Goal: Task Accomplishment & Management: Use online tool/utility

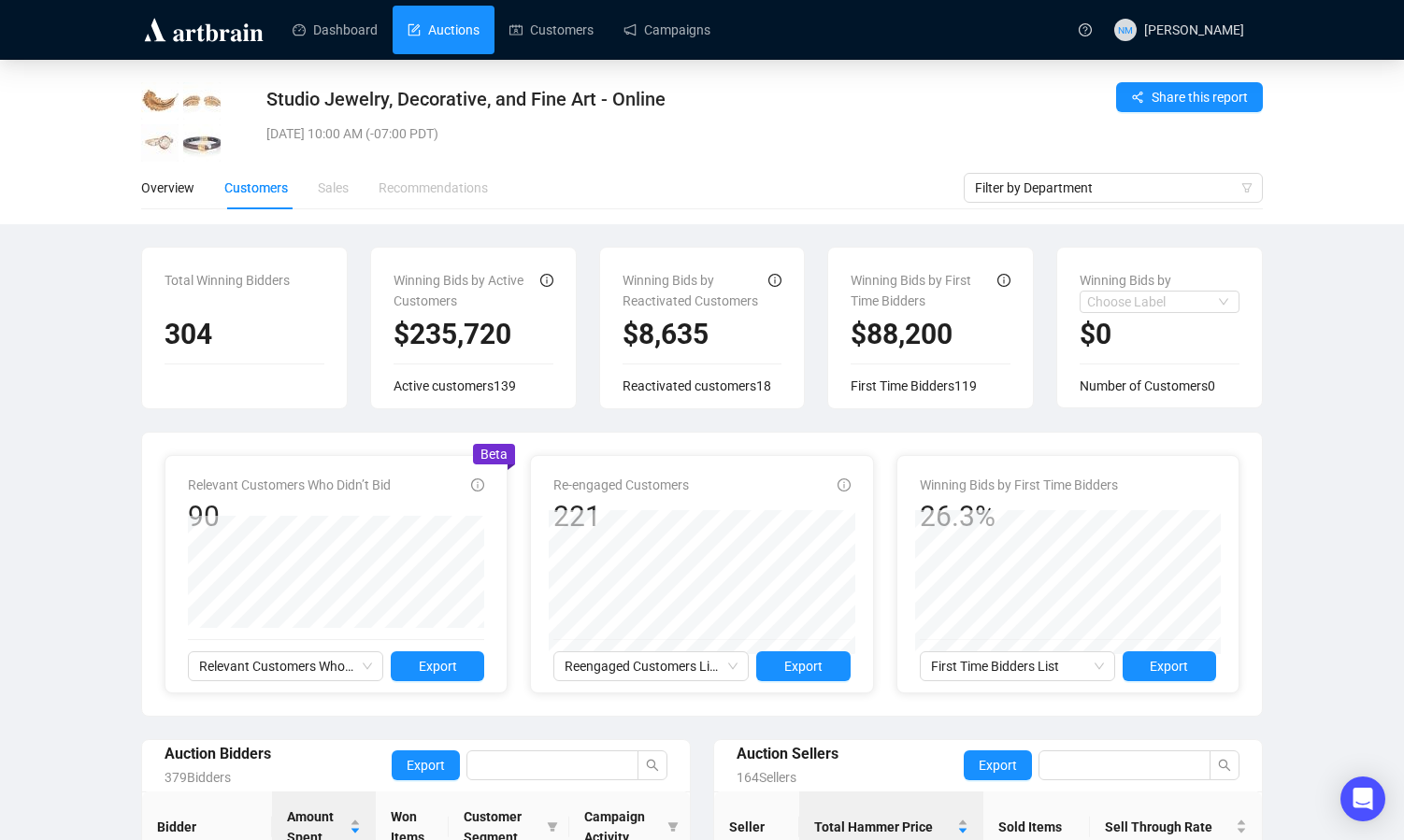
click at [438, 30] on link "Auctions" at bounding box center [443, 30] width 72 height 49
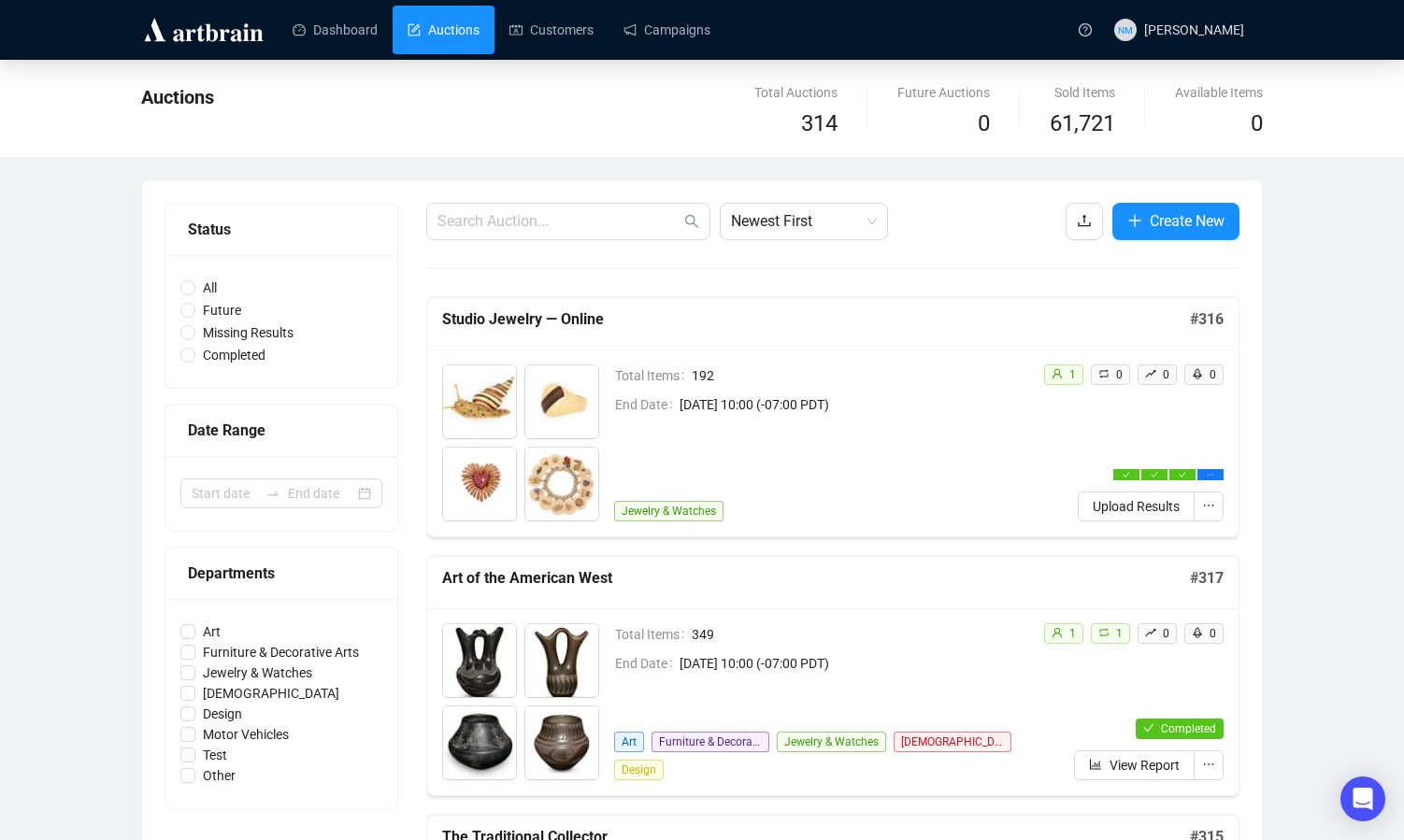
scroll to position [60, 0]
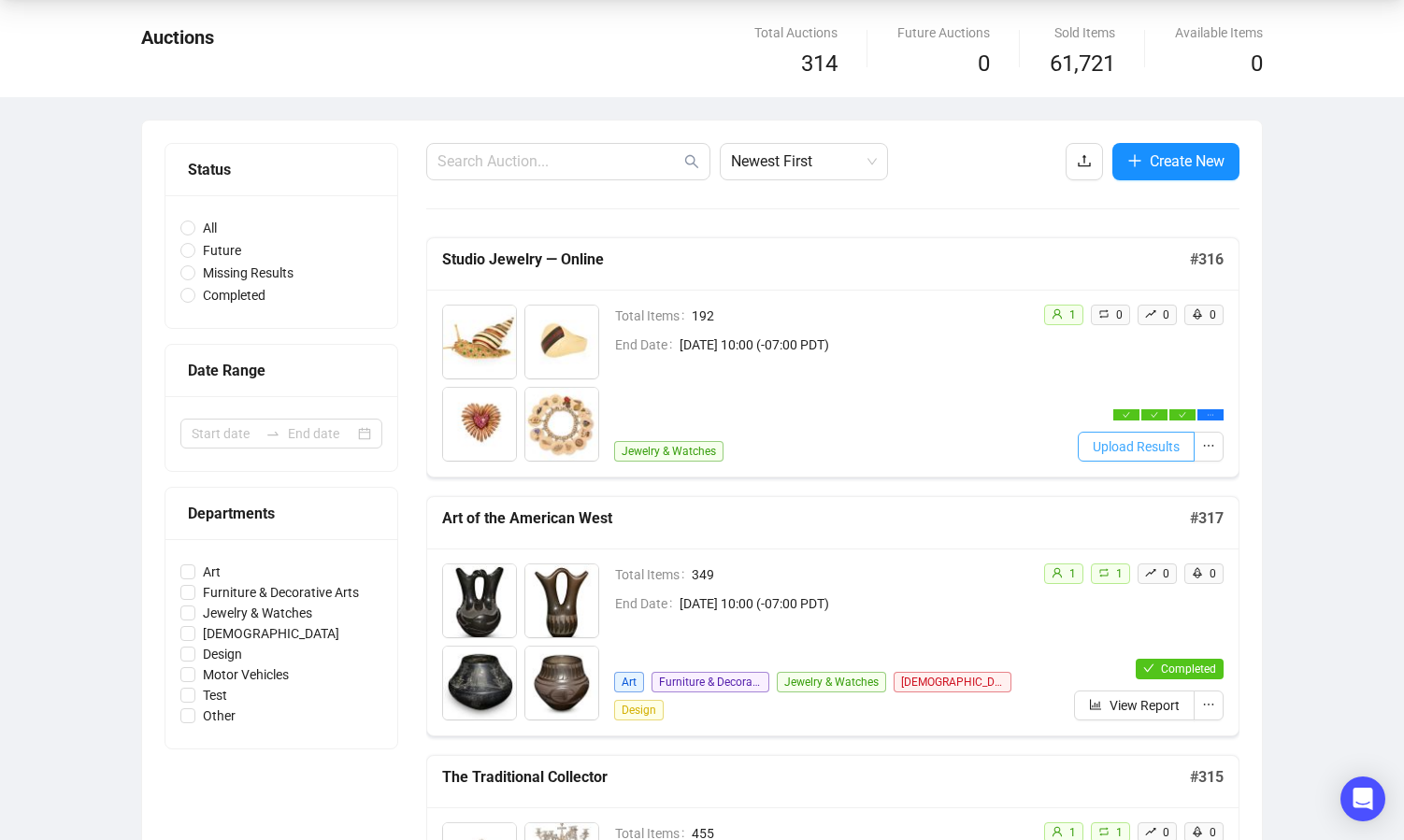
click at [1139, 451] on span "Upload Results" at bounding box center [1136, 446] width 87 height 21
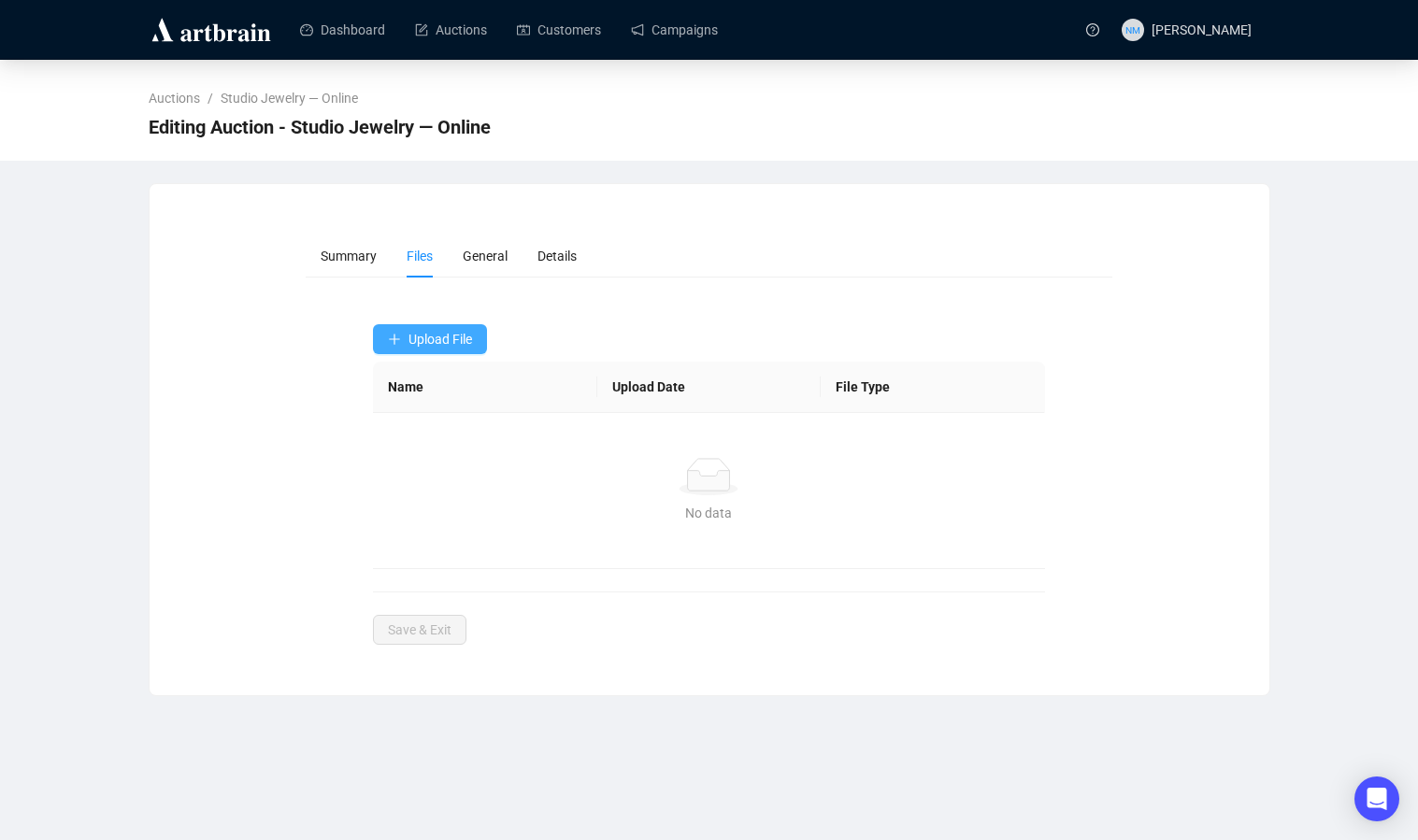
click at [446, 348] on button "Upload File" at bounding box center [429, 340] width 114 height 30
click at [445, 340] on span "Upload File" at bounding box center [440, 339] width 64 height 15
click at [448, 443] on span "Invaluable Bids" at bounding box center [431, 443] width 88 height 21
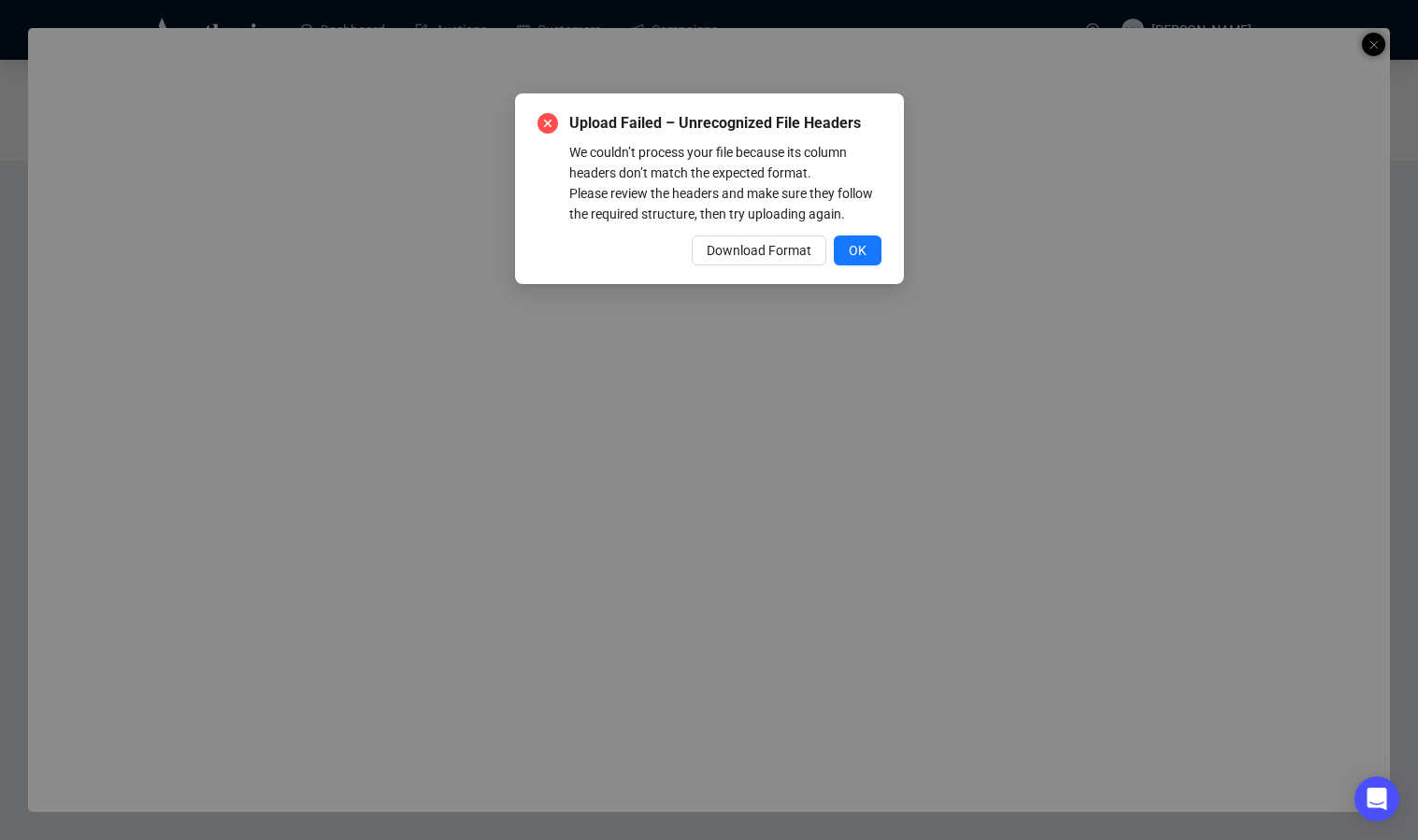
click at [693, 68] on div "Upload Failed – Unrecognized File Headers We couldn’t process your file because…" at bounding box center [709, 420] width 1418 height 840
click at [853, 261] on span "OK" at bounding box center [858, 250] width 18 height 21
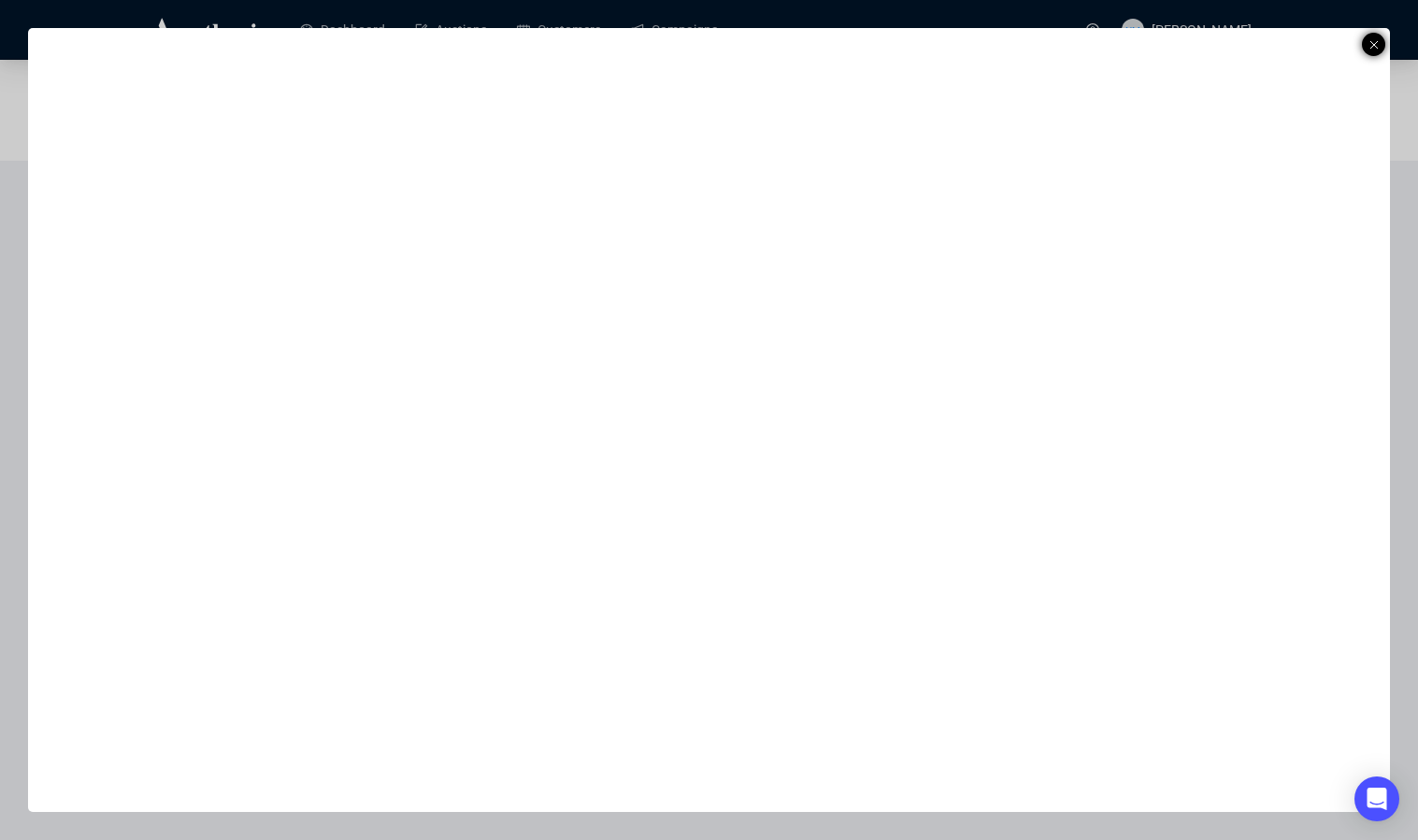
click at [1377, 42] on icon at bounding box center [1373, 45] width 9 height 23
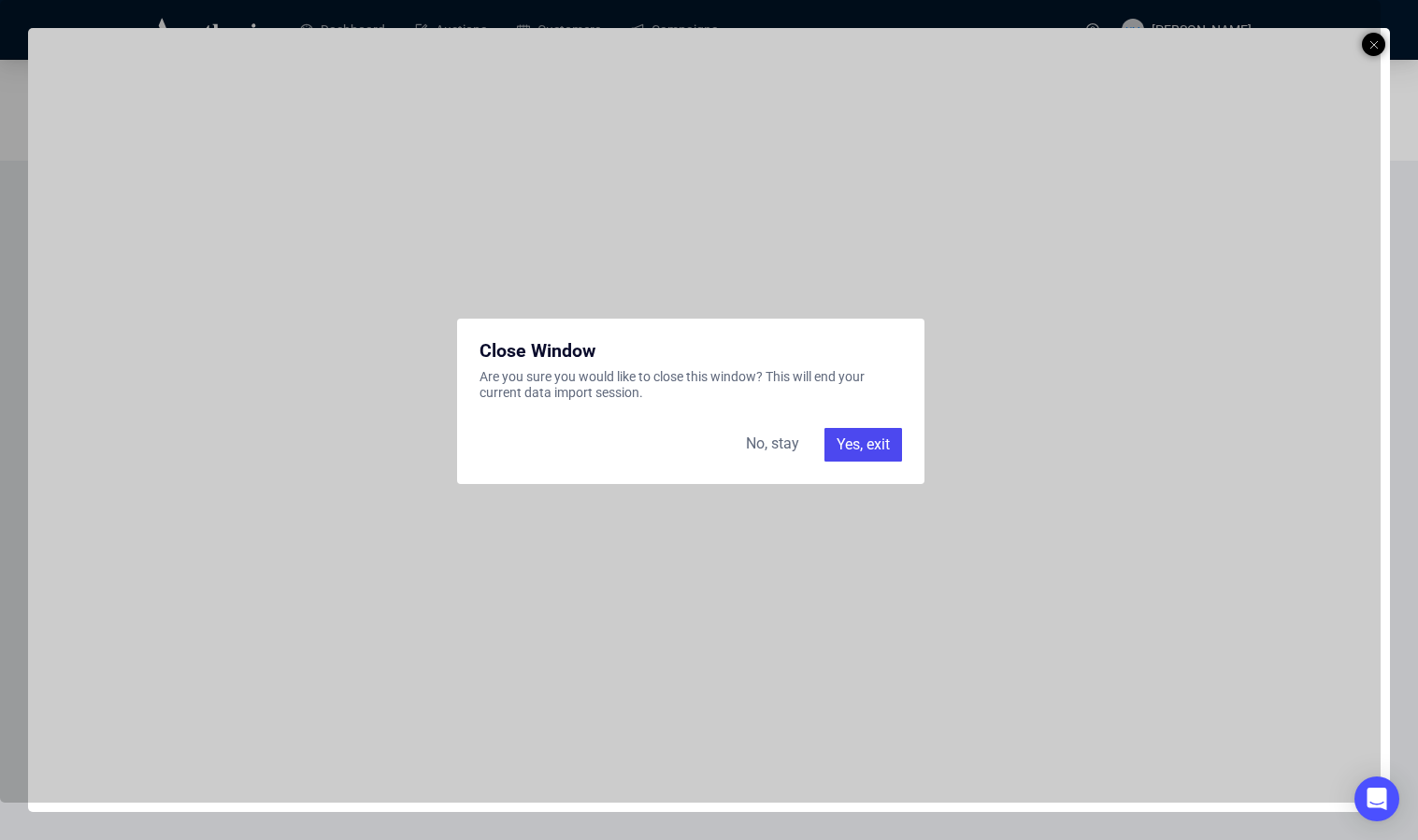
click at [878, 436] on div "Yes, exit" at bounding box center [863, 445] width 78 height 34
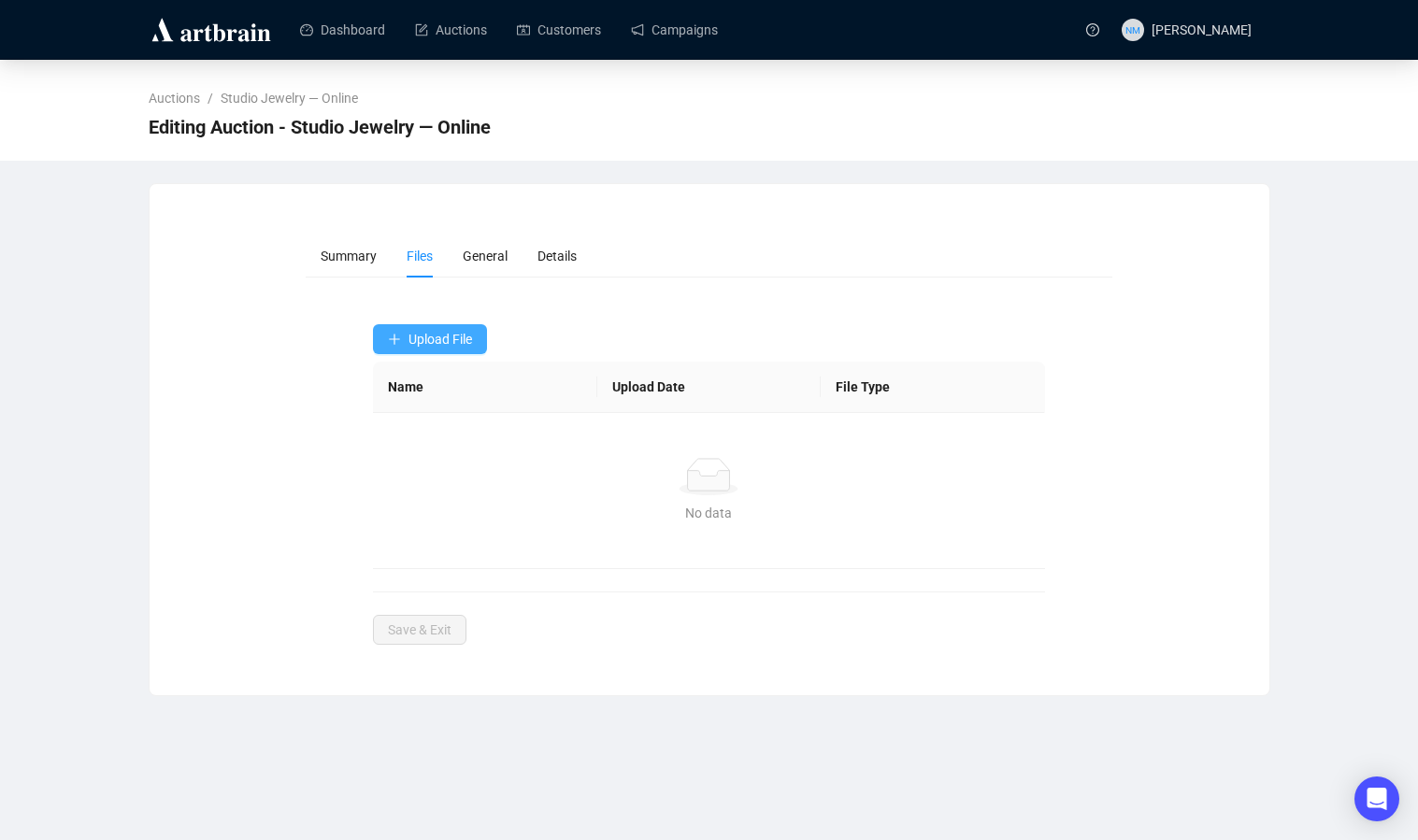
click at [454, 348] on button "Upload File" at bounding box center [429, 340] width 114 height 30
click at [449, 447] on span "Invaluable Bids" at bounding box center [431, 443] width 88 height 21
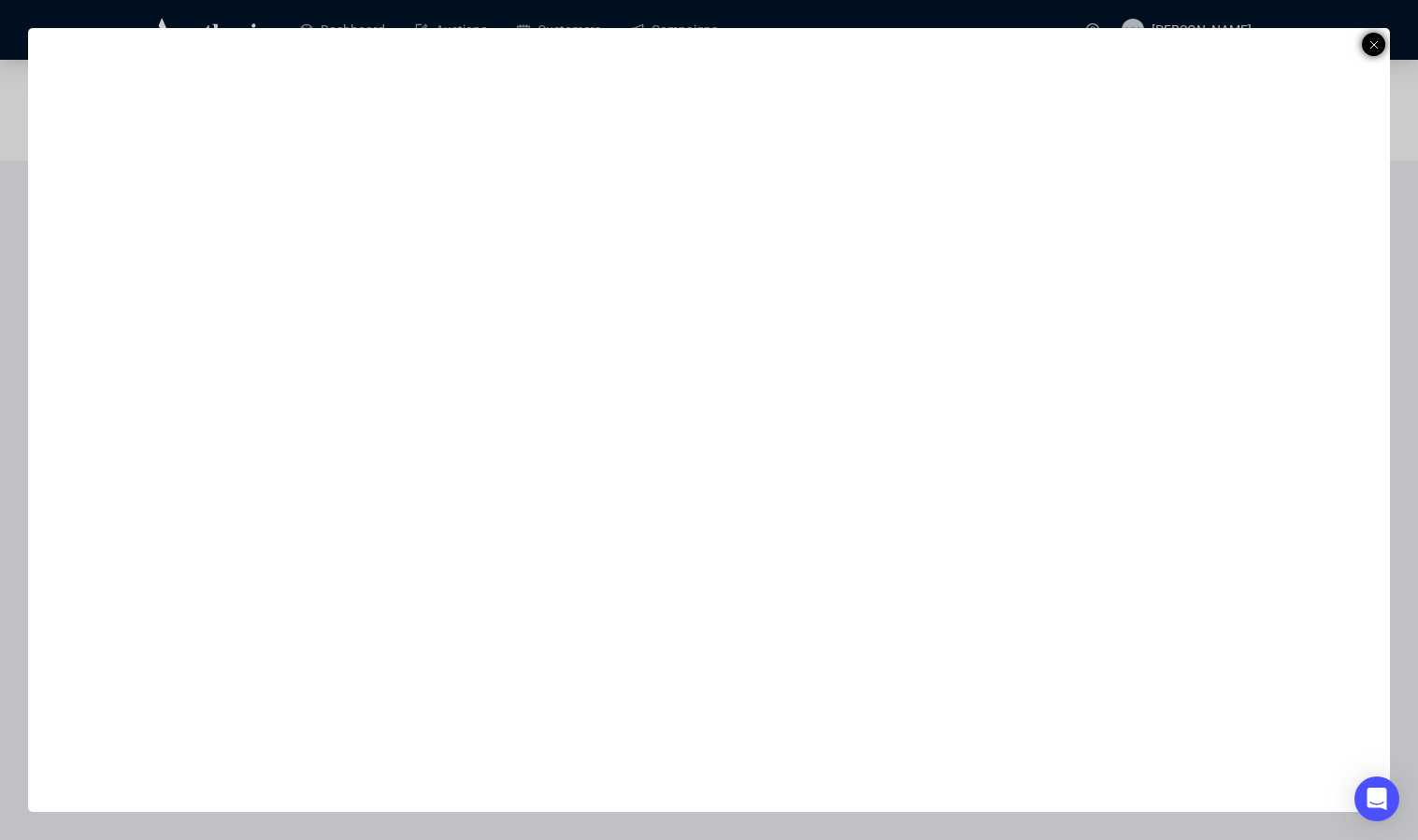
click at [1369, 38] on icon at bounding box center [1373, 45] width 9 height 23
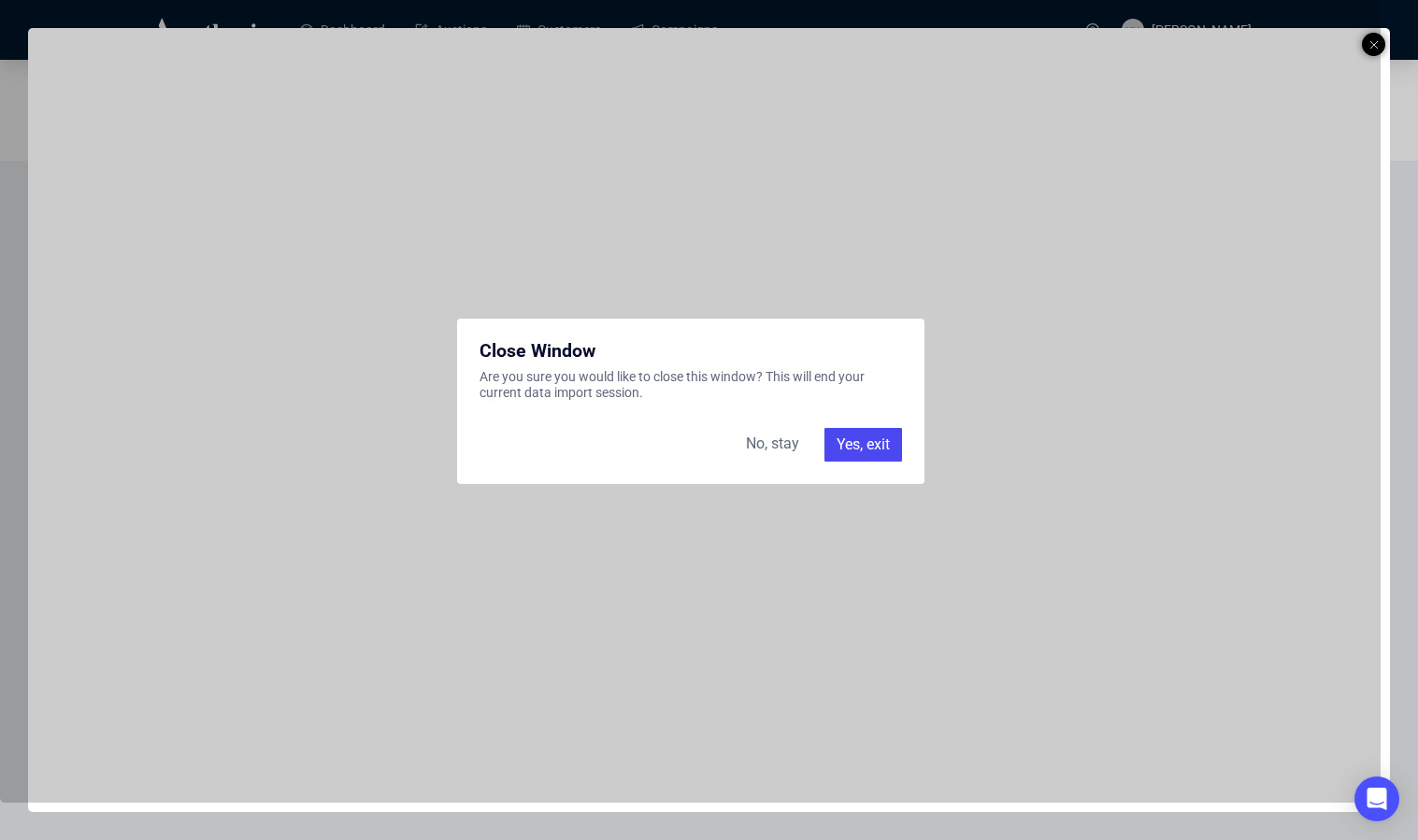
click at [856, 459] on div "Yes, exit" at bounding box center [863, 445] width 78 height 34
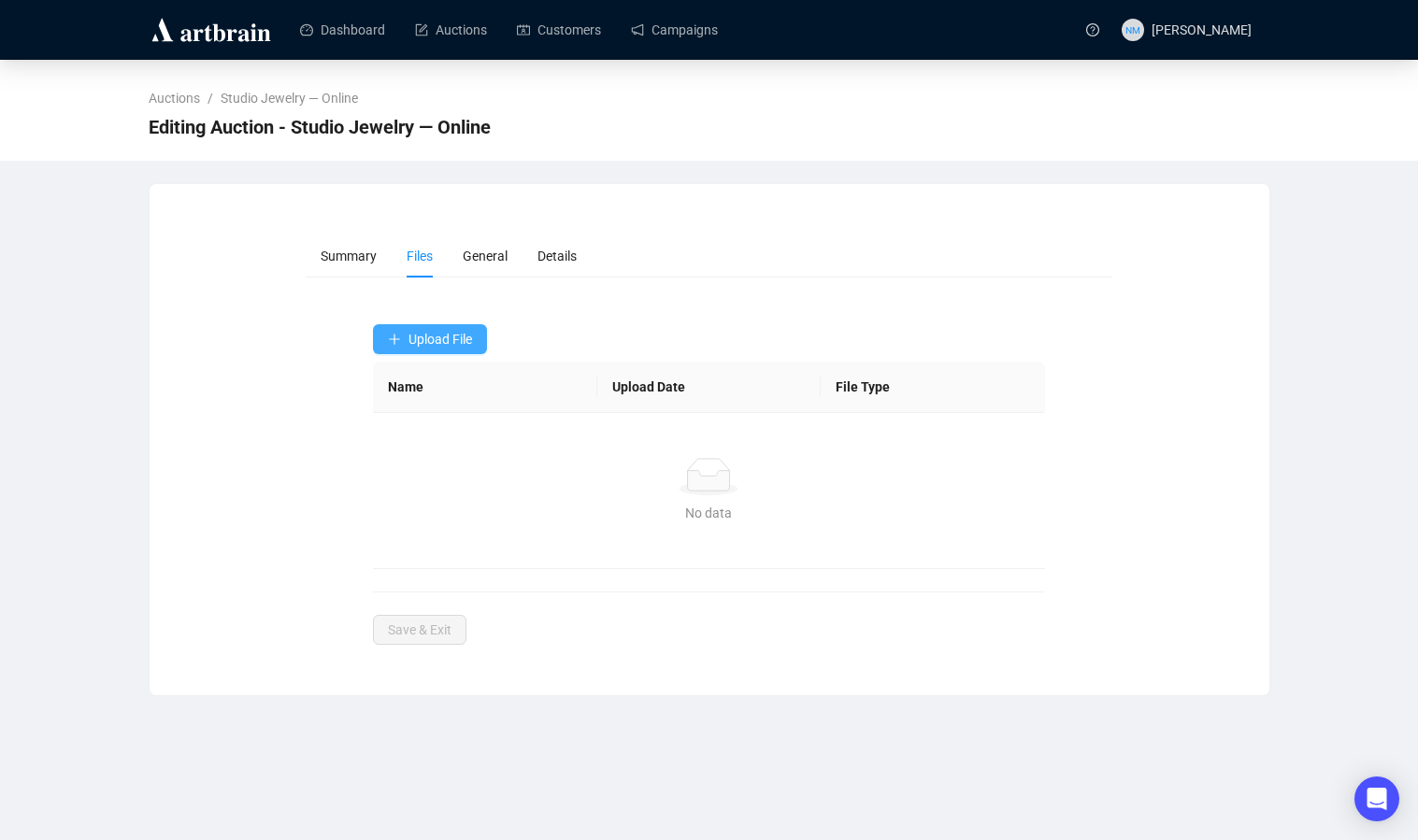
click at [449, 342] on span "Upload File" at bounding box center [440, 339] width 64 height 15
click at [445, 413] on span "Post-Sale" at bounding box center [431, 414] width 88 height 21
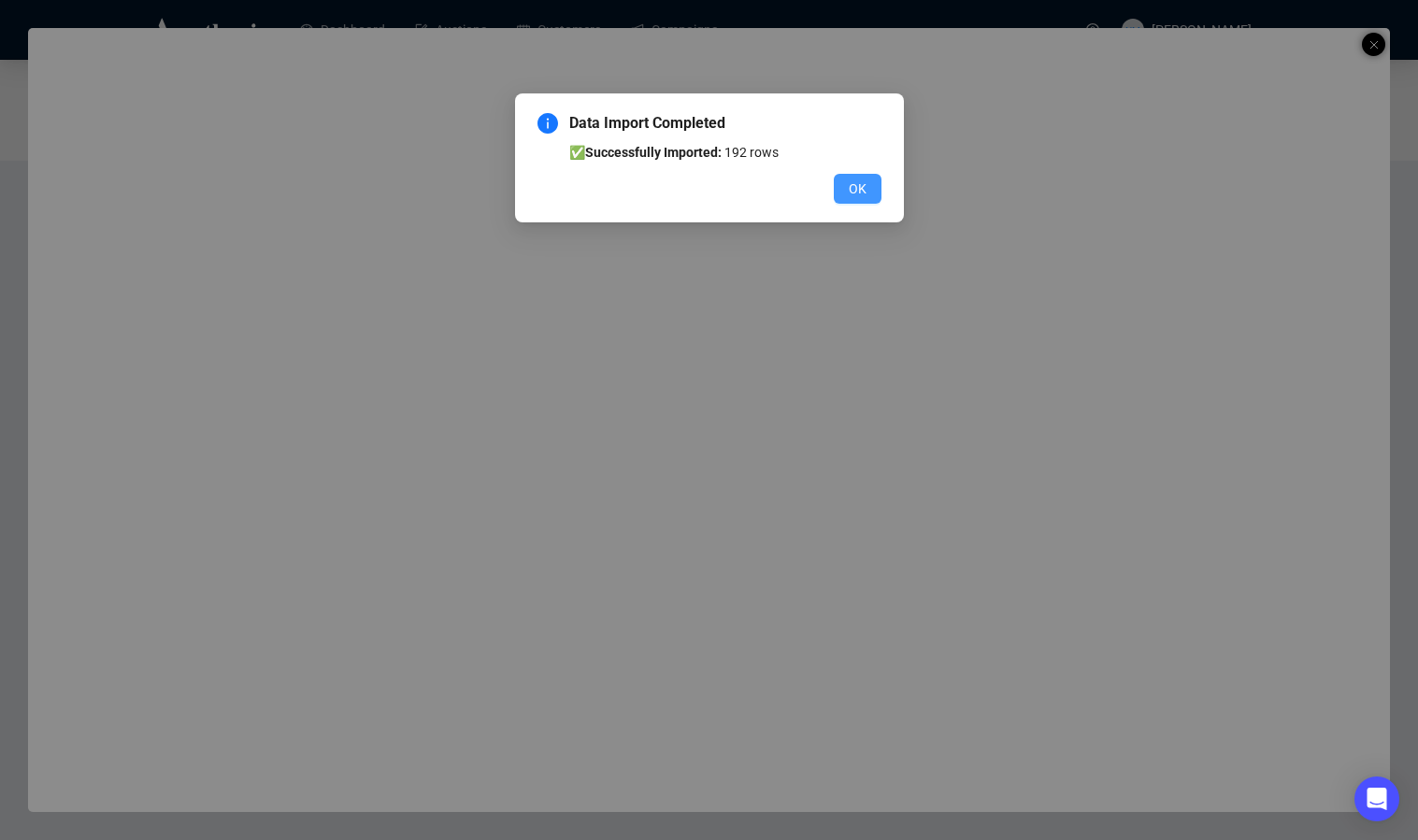
click at [853, 186] on span "OK" at bounding box center [858, 188] width 18 height 21
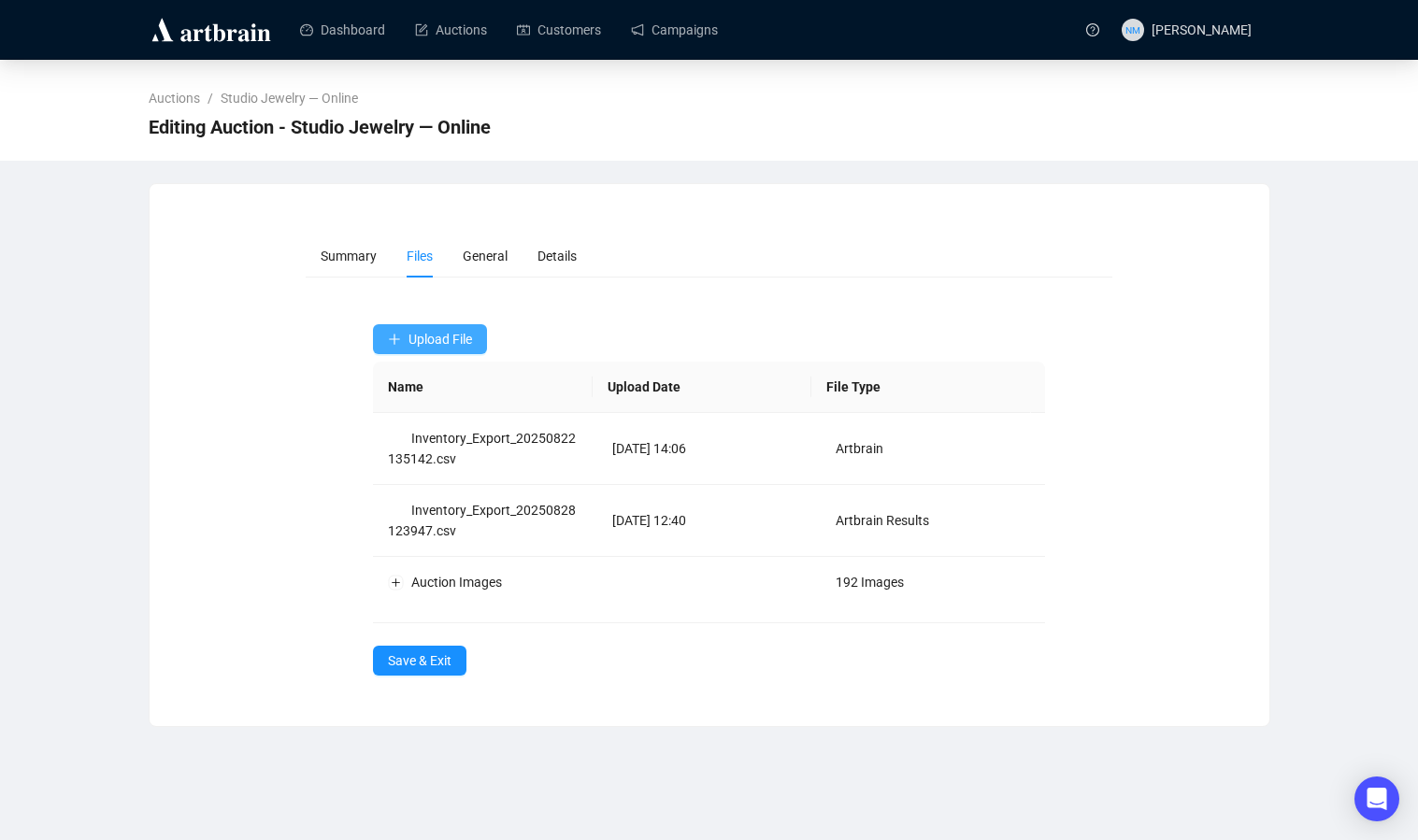
click at [469, 352] on button "Upload File" at bounding box center [429, 340] width 114 height 30
click at [435, 442] on span "Invaluable Bids" at bounding box center [431, 443] width 88 height 21
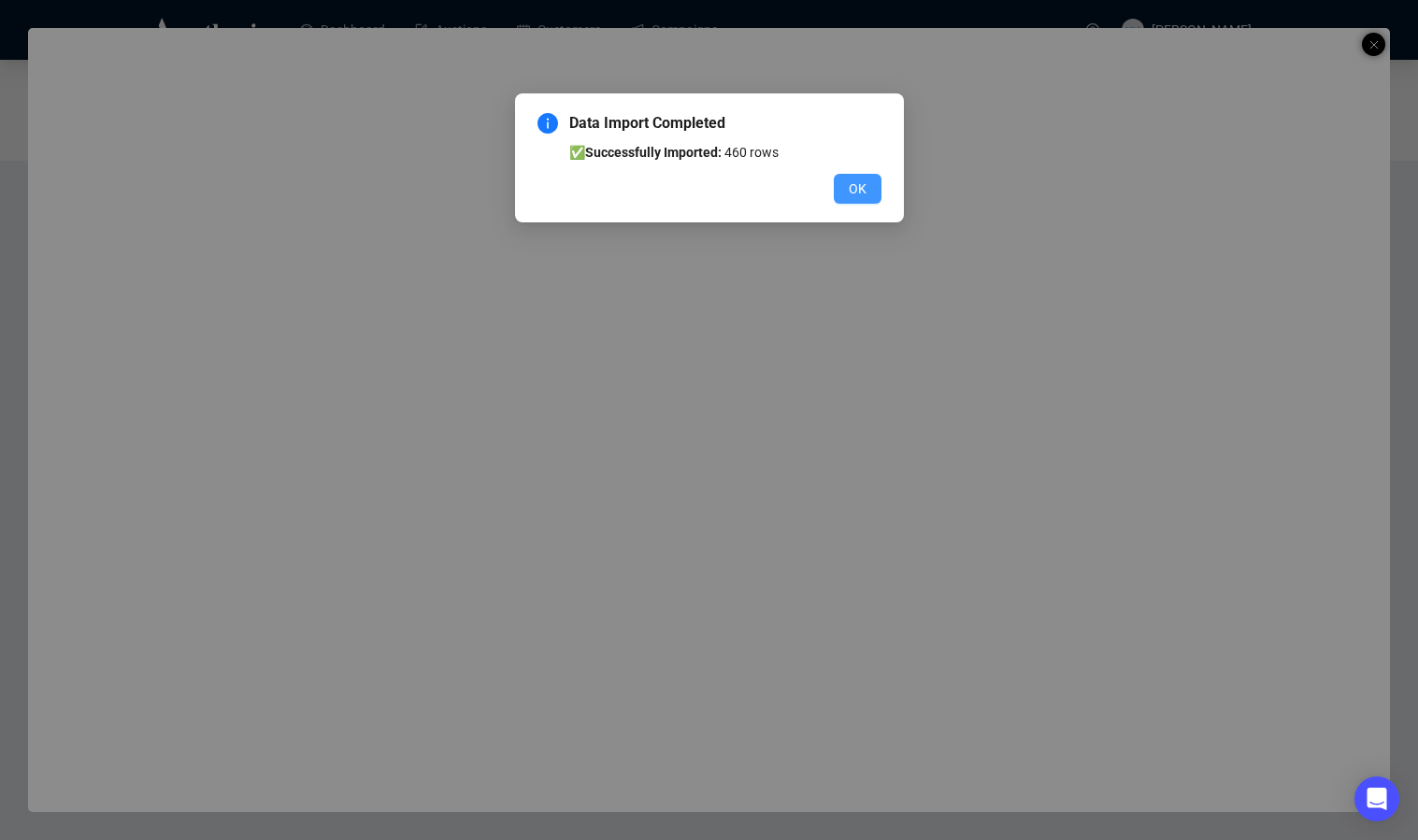
click at [868, 183] on button "OK" at bounding box center [858, 188] width 48 height 30
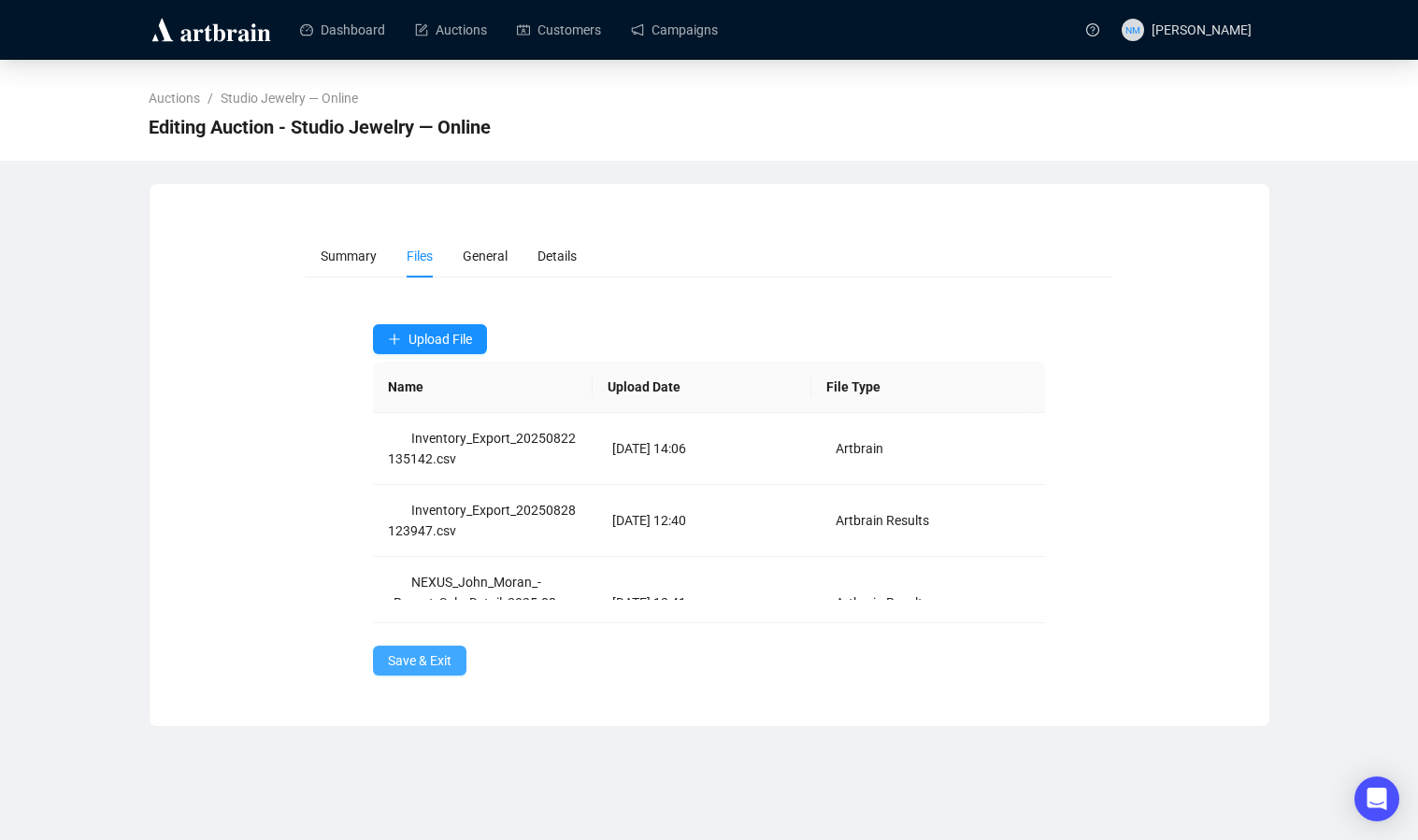
click at [421, 671] on span "Save & Exit" at bounding box center [420, 661] width 64 height 21
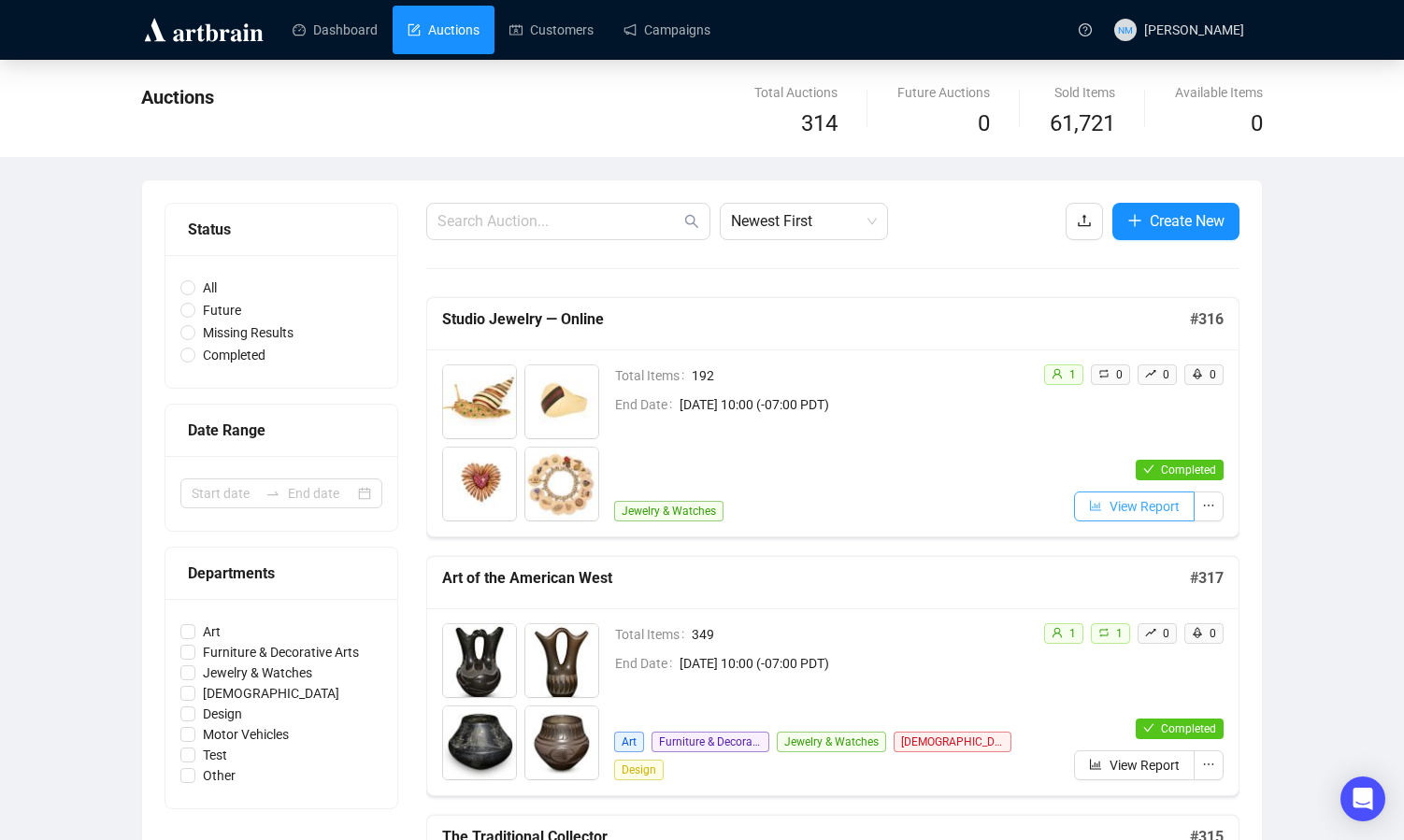
click at [1128, 512] on span "View Report" at bounding box center [1145, 506] width 70 height 21
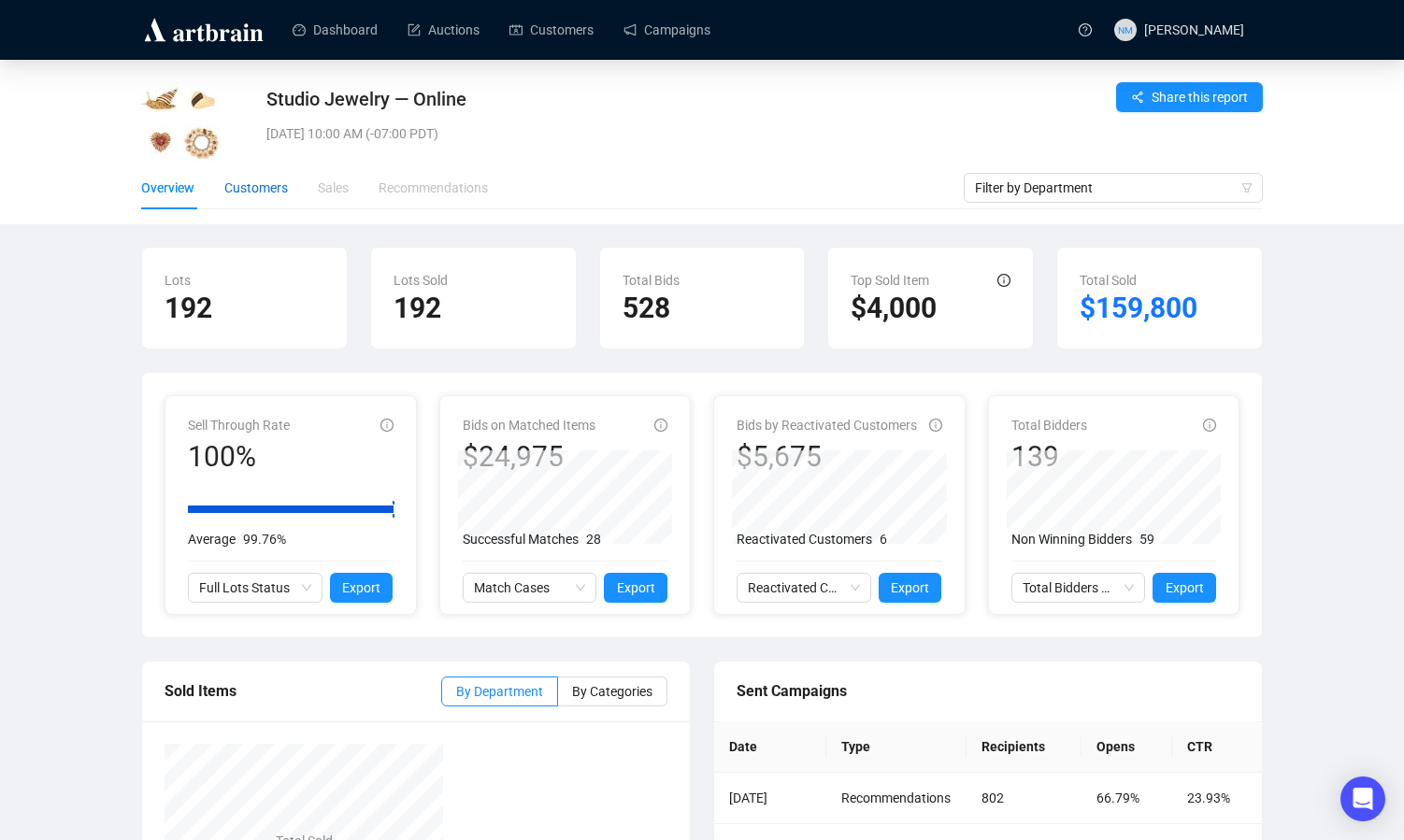
click at [262, 191] on div "Customers" at bounding box center [256, 187] width 64 height 21
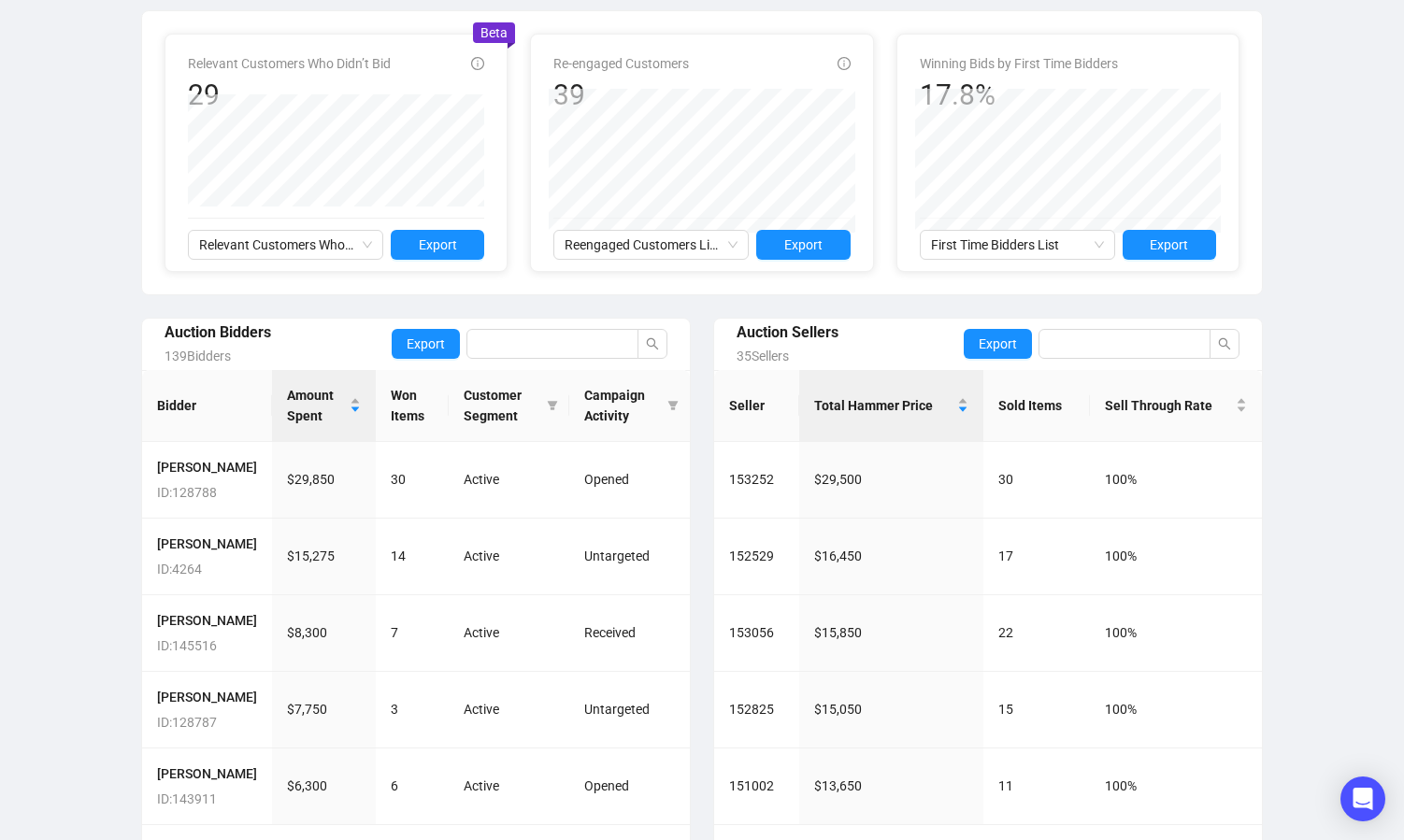
scroll to position [531, 0]
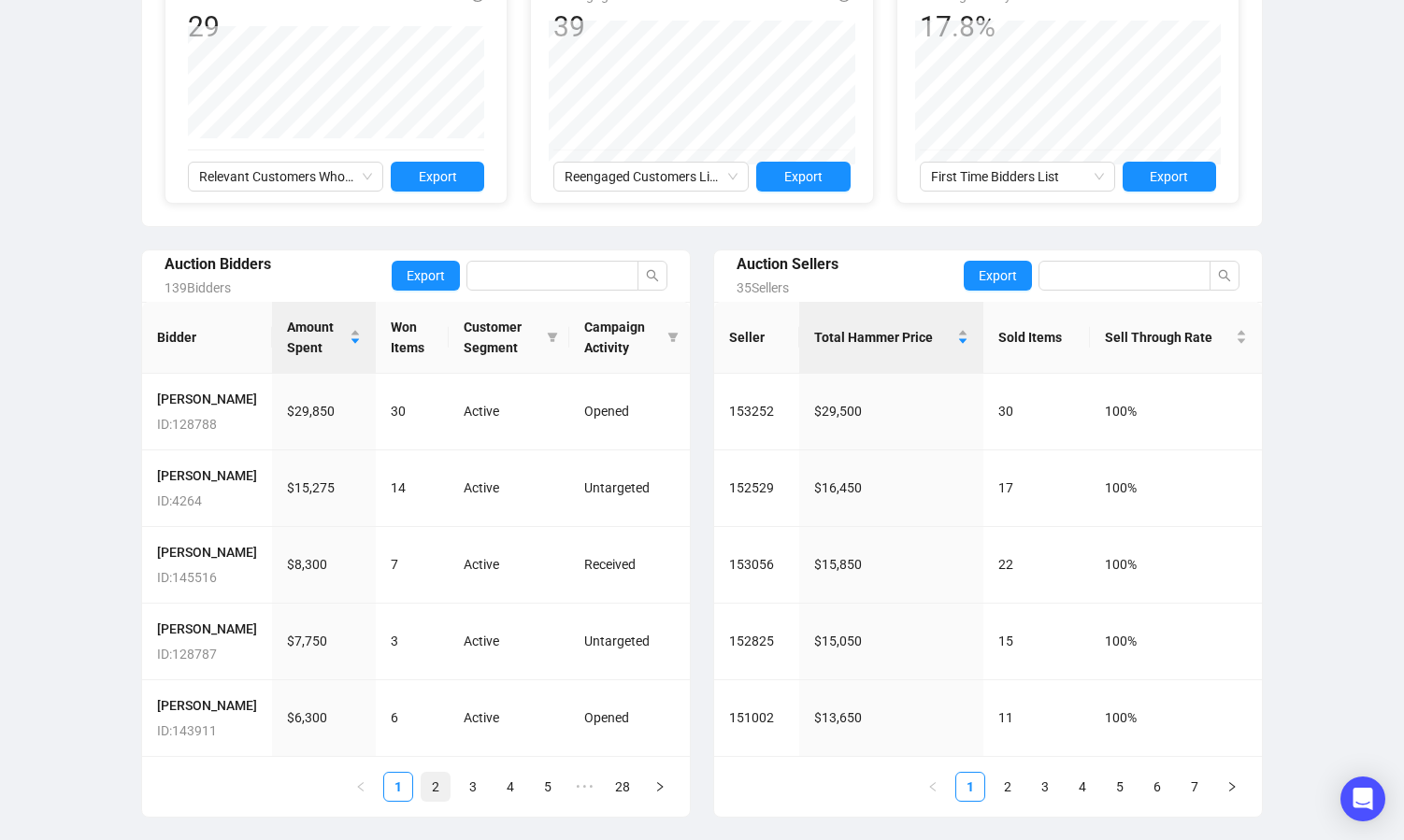
click at [437, 787] on link "2" at bounding box center [435, 787] width 28 height 28
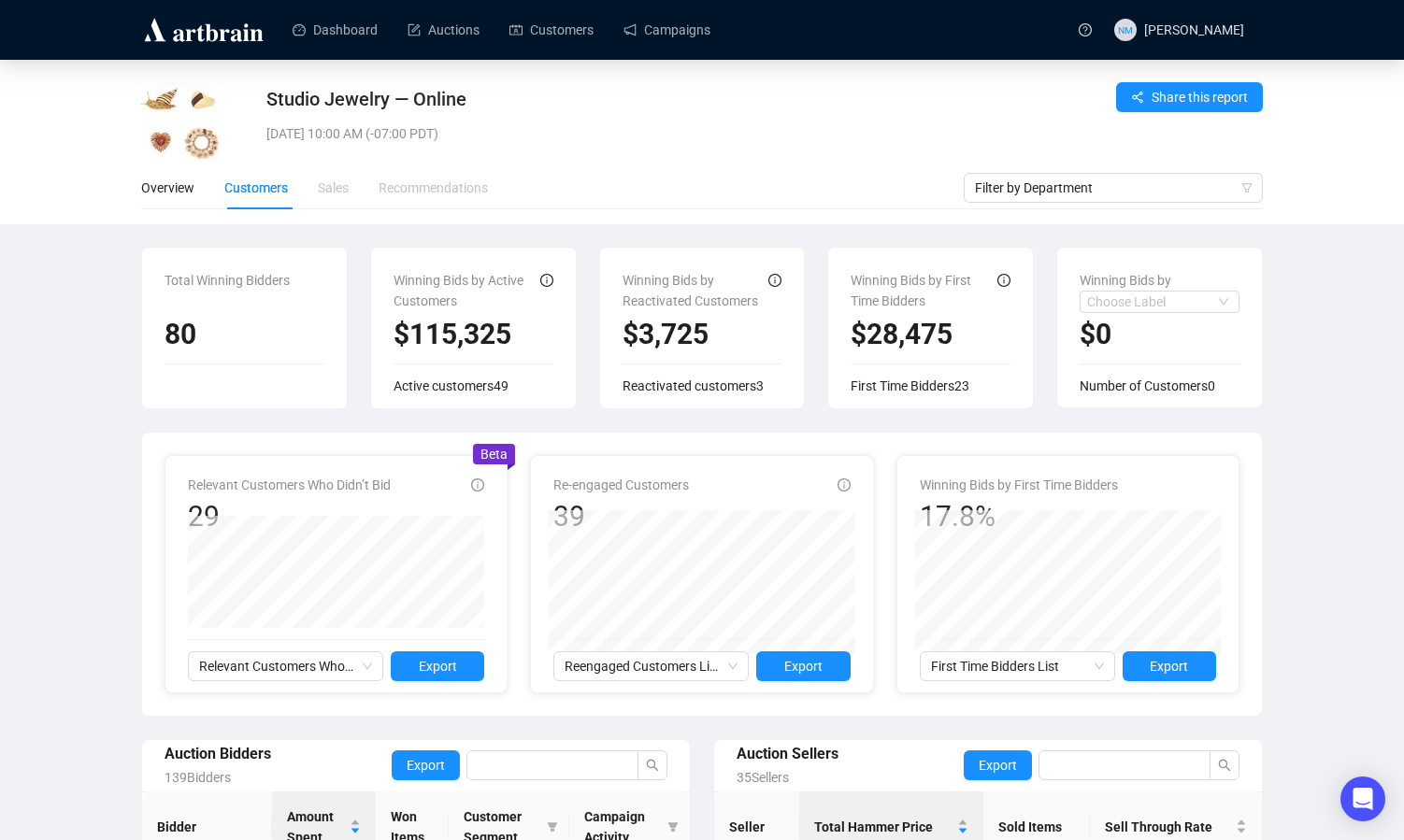
click at [696, 108] on div "Studio Jewelry — Online" at bounding box center [610, 99] width 688 height 26
click at [652, 189] on div "Overview Customers Sales Recommendations" at bounding box center [553, 187] width 823 height 43
